Goal: Book appointment/travel/reservation

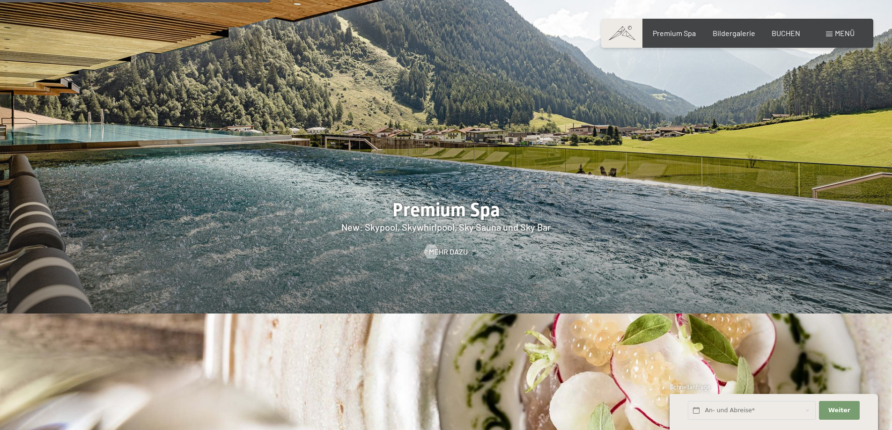
scroll to position [1593, 0]
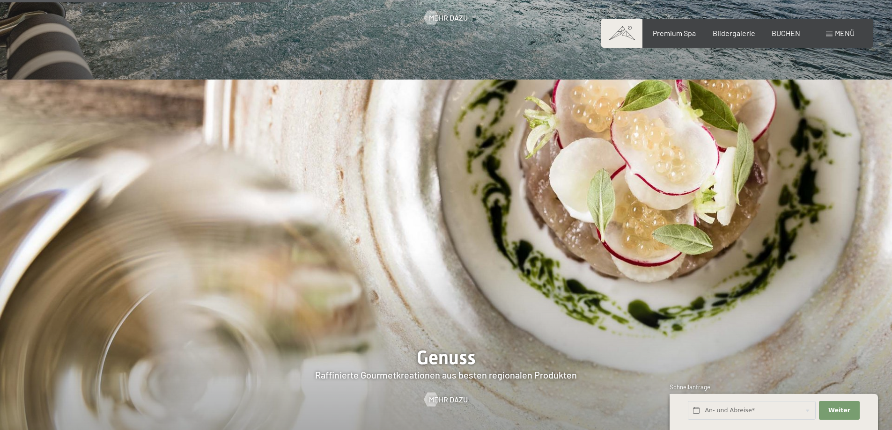
click at [843, 32] on span "Menü" at bounding box center [845, 33] width 20 height 9
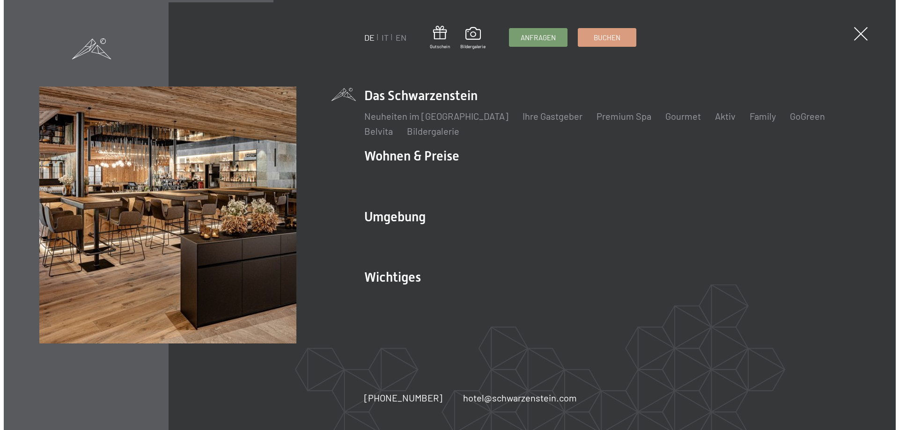
scroll to position [1595, 0]
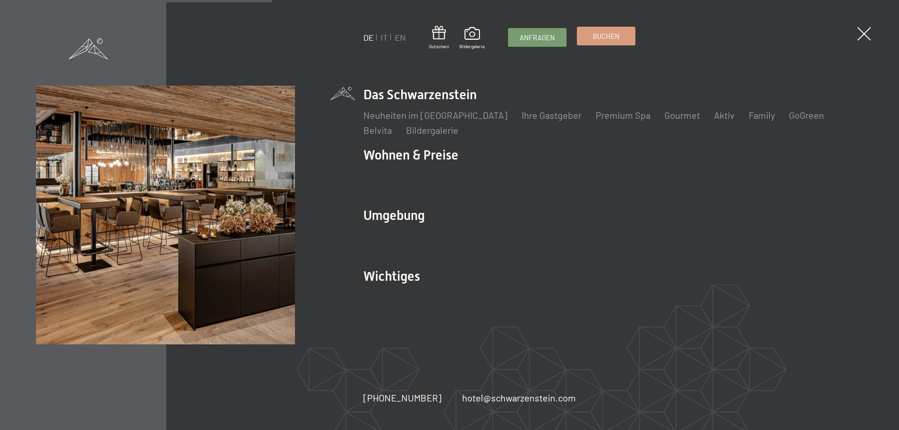
click at [614, 36] on span "Buchen" at bounding box center [606, 36] width 27 height 10
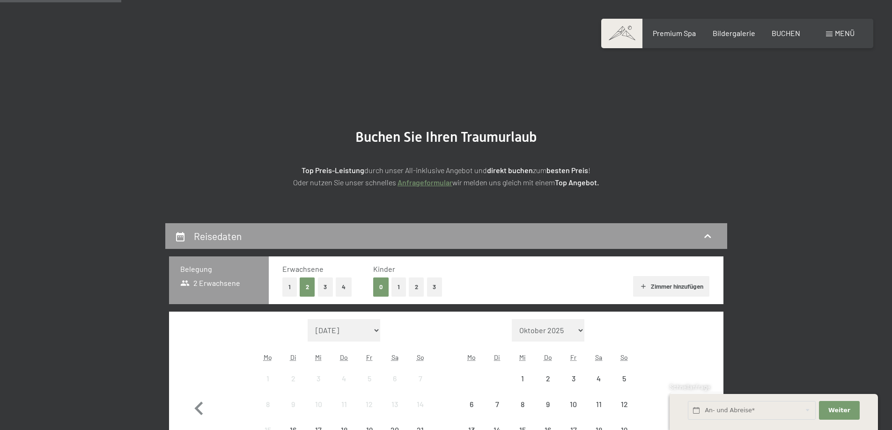
scroll to position [187, 0]
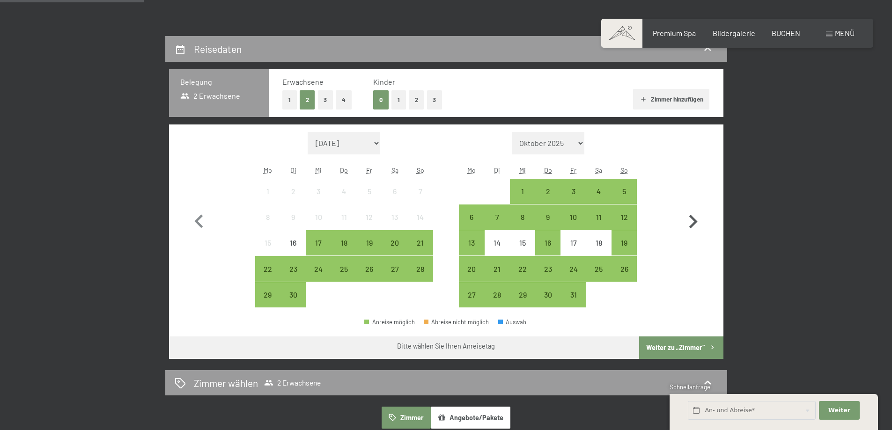
click at [694, 222] on icon "button" at bounding box center [693, 221] width 27 height 27
select select "[DATE]"
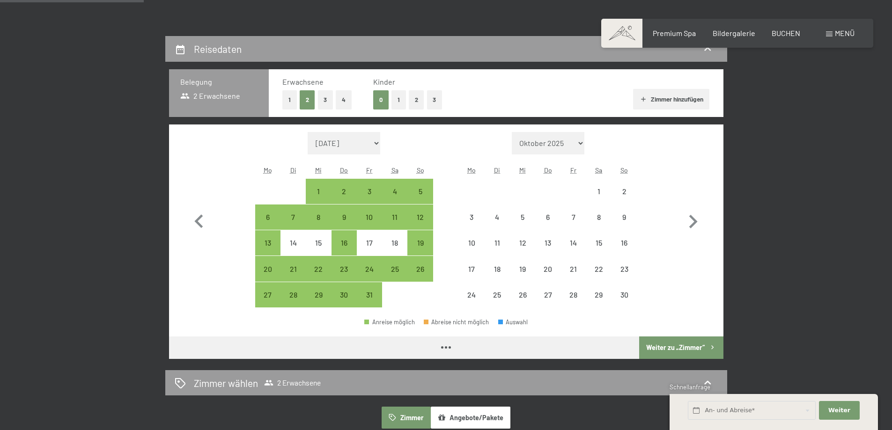
select select "[DATE]"
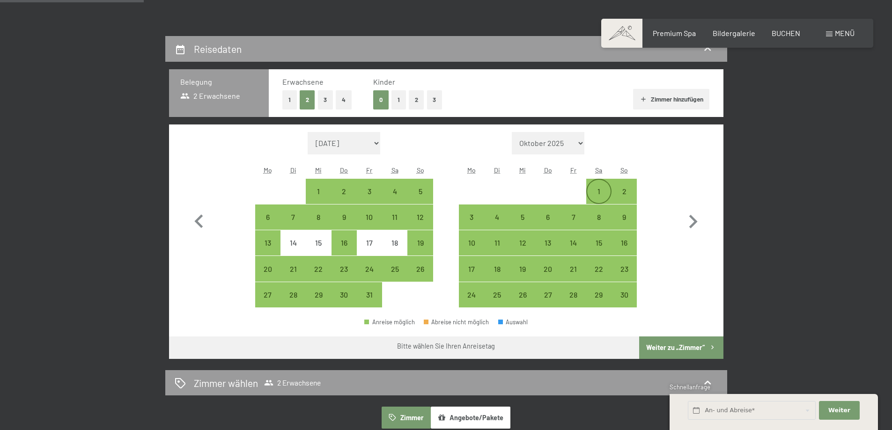
click at [597, 192] on div "1" at bounding box center [598, 199] width 23 height 23
select select "[DATE]"
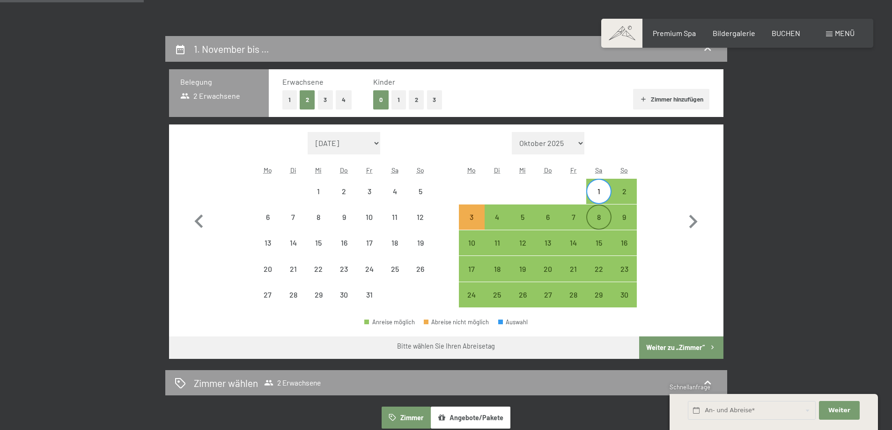
click at [597, 220] on div "8" at bounding box center [598, 225] width 23 height 23
select select "[DATE]"
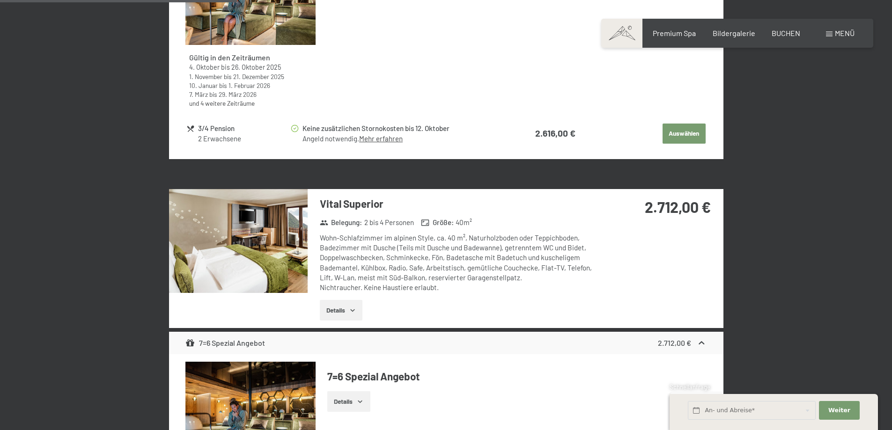
scroll to position [609, 0]
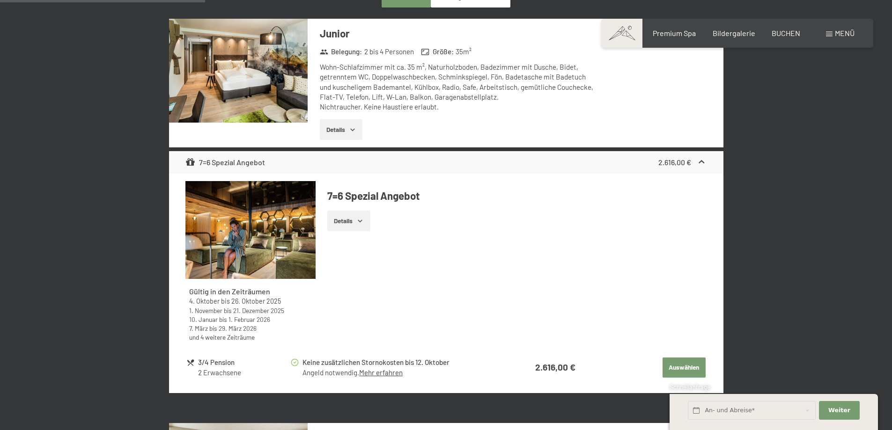
click at [219, 201] on img at bounding box center [250, 230] width 130 height 98
click at [0, 0] on button "button" at bounding box center [0, 0] width 0 height 0
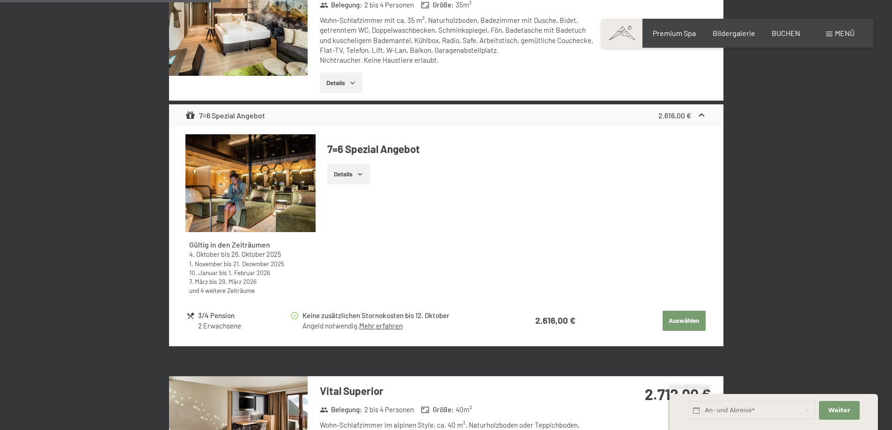
click at [681, 323] on button "Auswählen" at bounding box center [684, 321] width 43 height 21
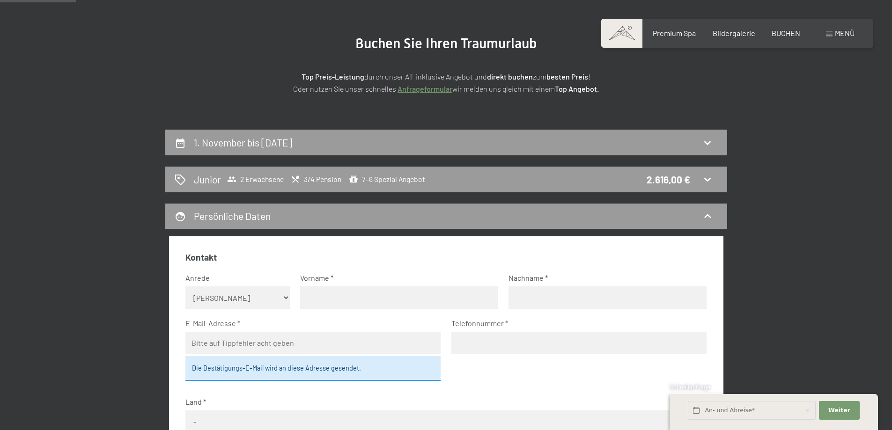
scroll to position [141, 0]
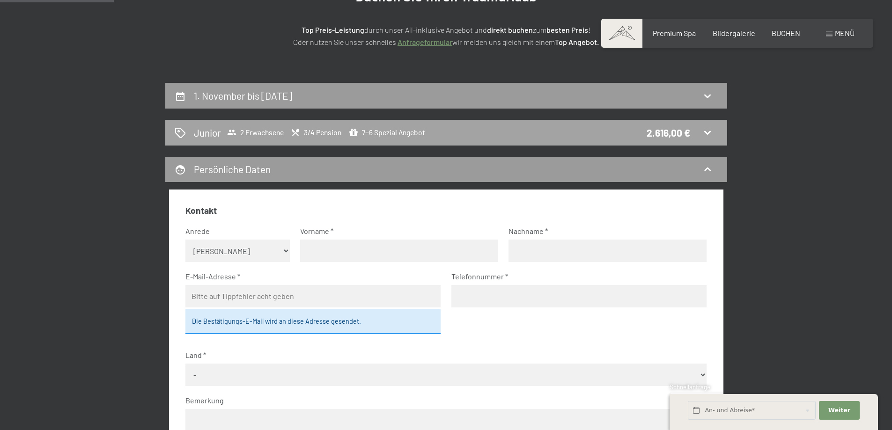
click at [708, 130] on icon at bounding box center [707, 132] width 11 height 11
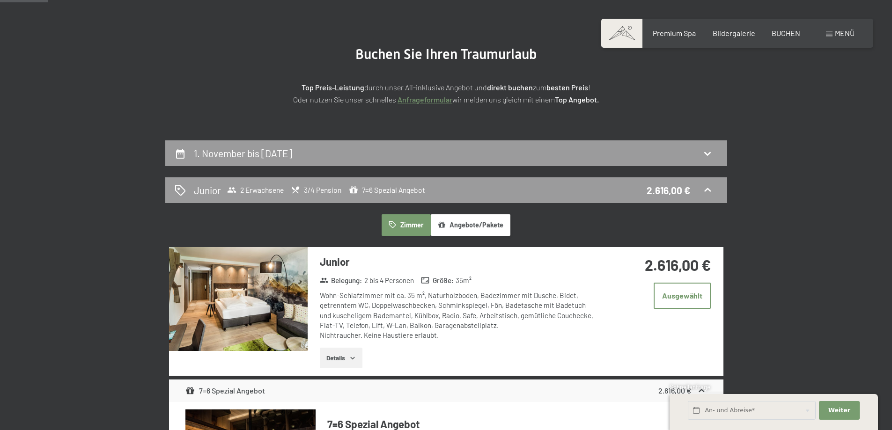
scroll to position [36, 0]
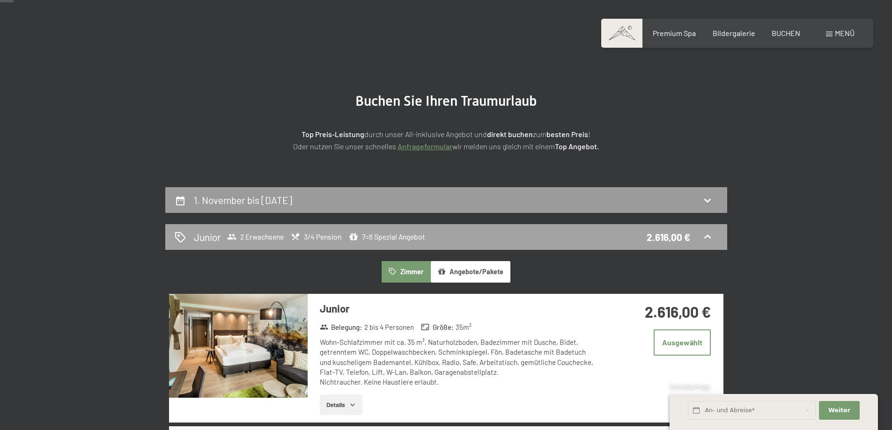
click at [705, 237] on icon at bounding box center [707, 236] width 11 height 11
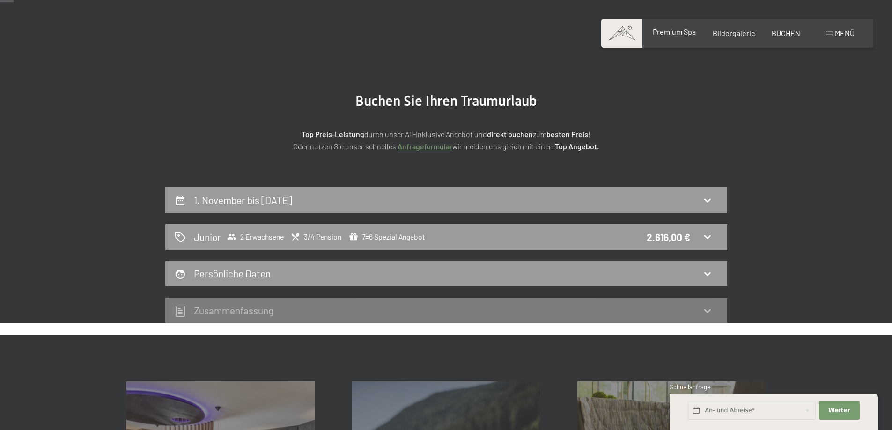
click at [679, 33] on span "Premium Spa" at bounding box center [674, 31] width 43 height 9
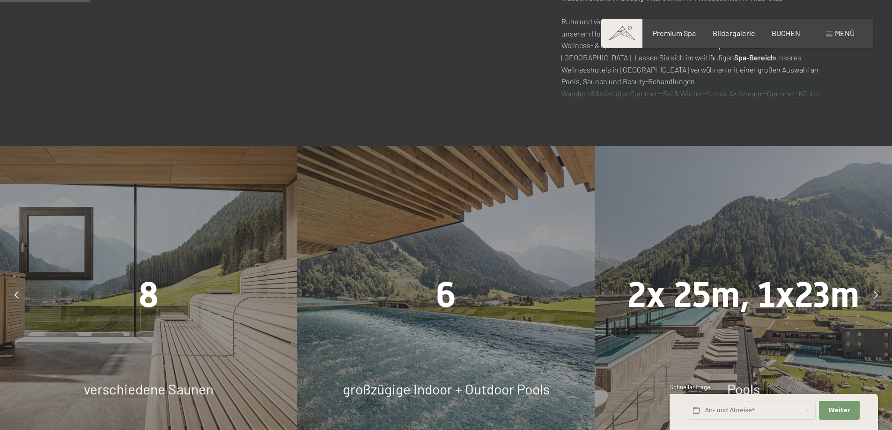
scroll to position [749, 0]
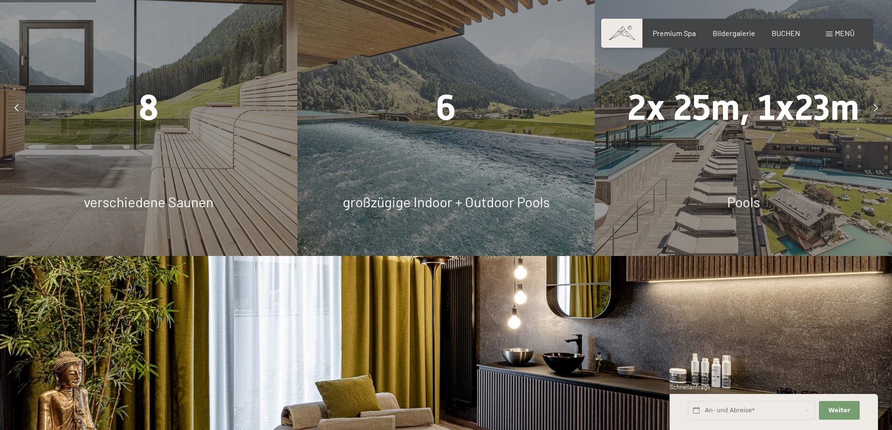
click at [447, 176] on div "6 großzügige Indoor + Outdoor Pools" at bounding box center [445, 107] width 297 height 297
click at [172, 203] on span "verschiedene Saunen" at bounding box center [149, 201] width 130 height 17
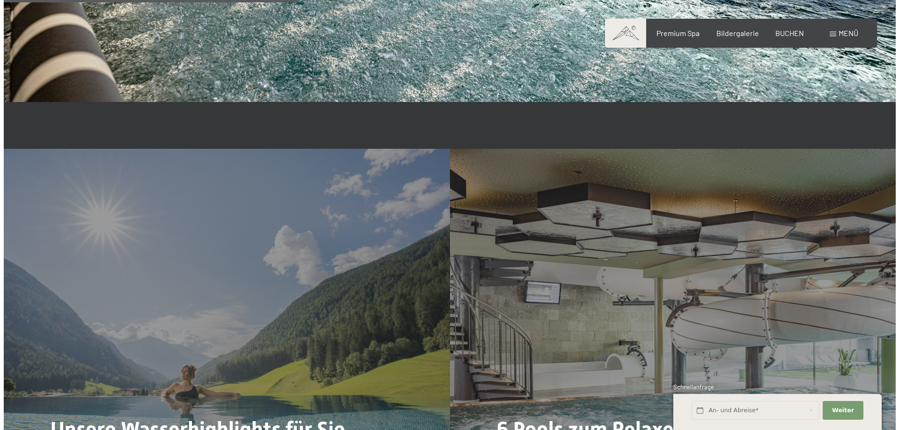
scroll to position [2483, 0]
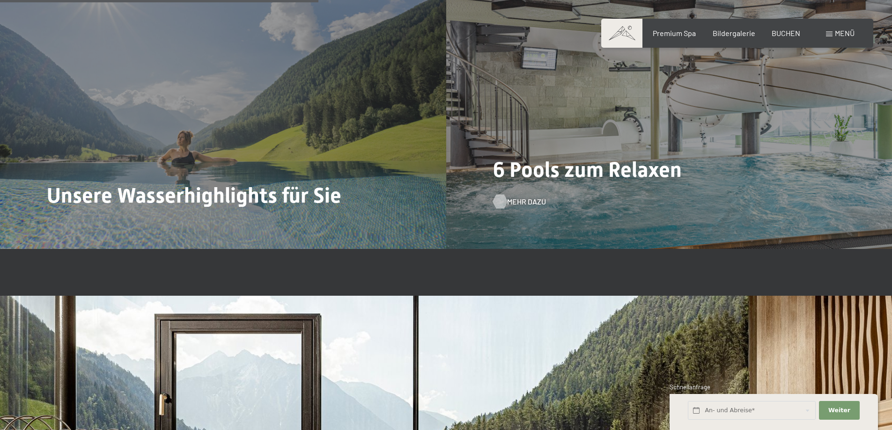
click at [521, 203] on span "Mehr dazu" at bounding box center [526, 202] width 39 height 10
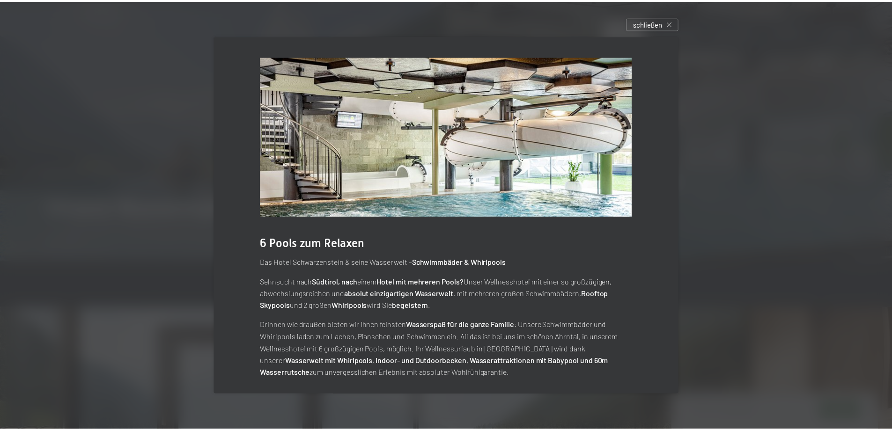
scroll to position [6, 0]
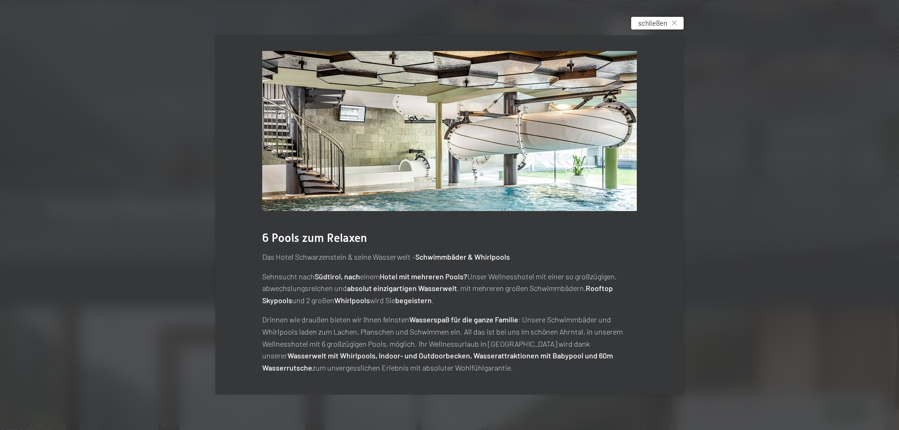
click at [670, 19] on div "schließen" at bounding box center [657, 23] width 52 height 13
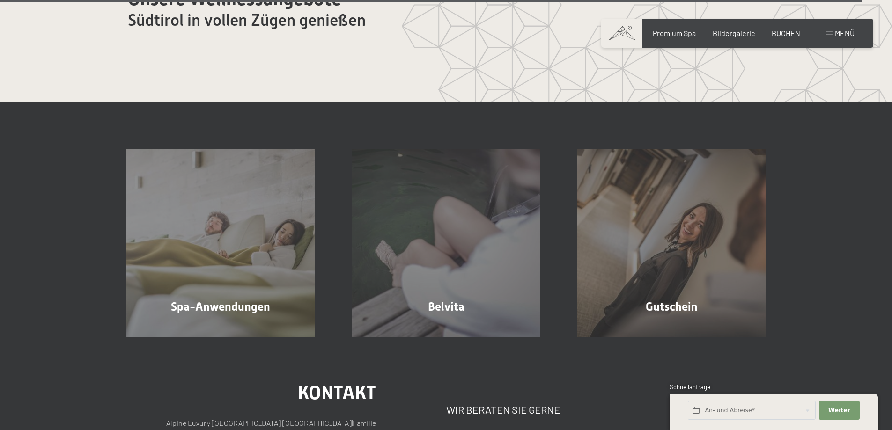
scroll to position [5855, 0]
